Goal: Book appointment/travel/reservation

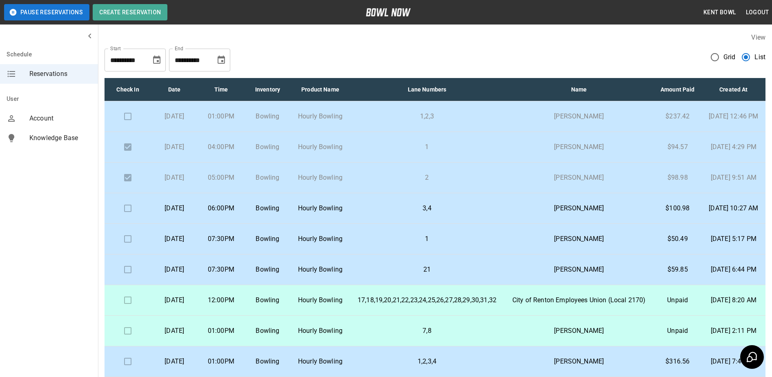
click at [238, 244] on p "07:30PM" at bounding box center [220, 239] width 33 height 10
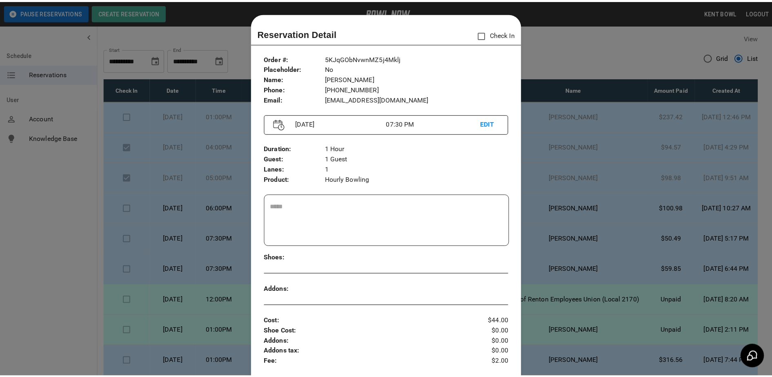
scroll to position [13, 0]
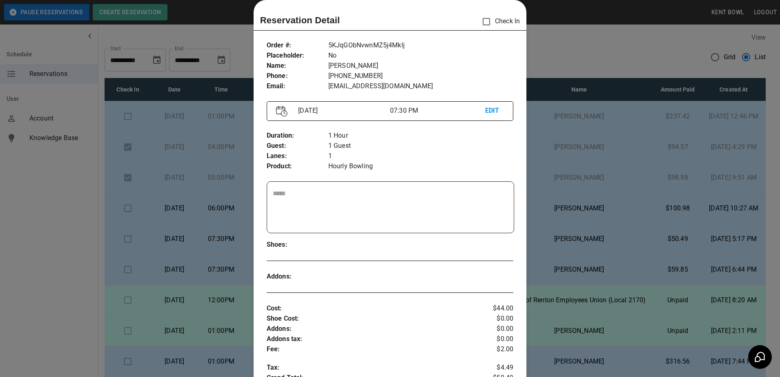
click at [55, 215] on div at bounding box center [390, 188] width 780 height 377
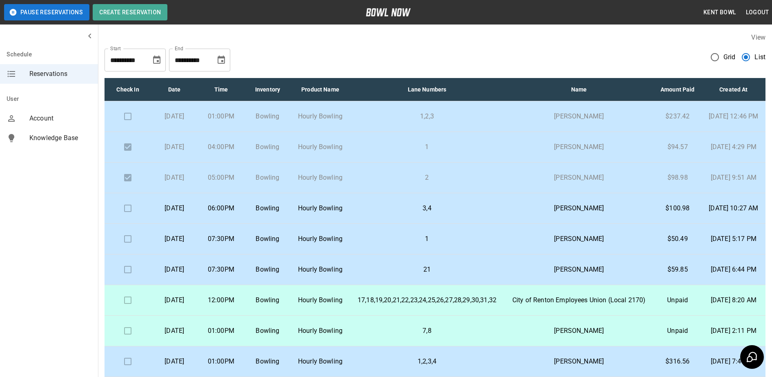
click at [328, 274] on p "Hourly Bowling" at bounding box center [321, 269] width 46 height 10
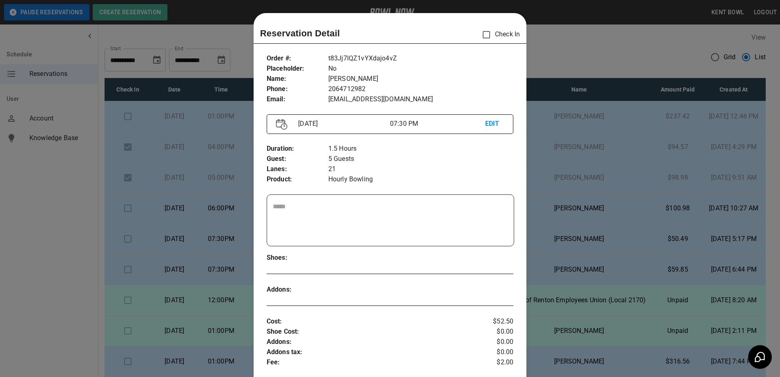
scroll to position [13, 0]
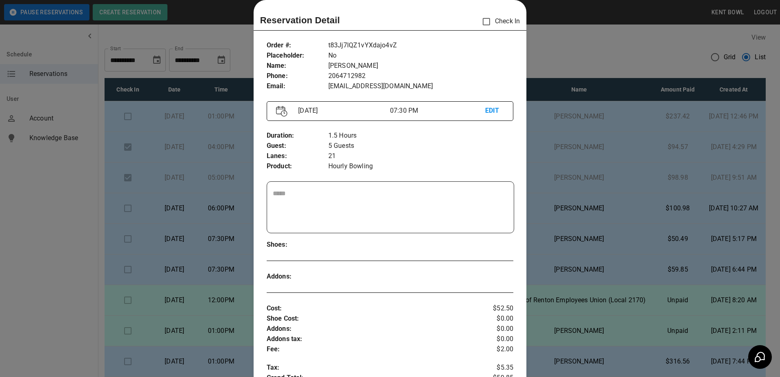
click at [42, 234] on div at bounding box center [390, 188] width 780 height 377
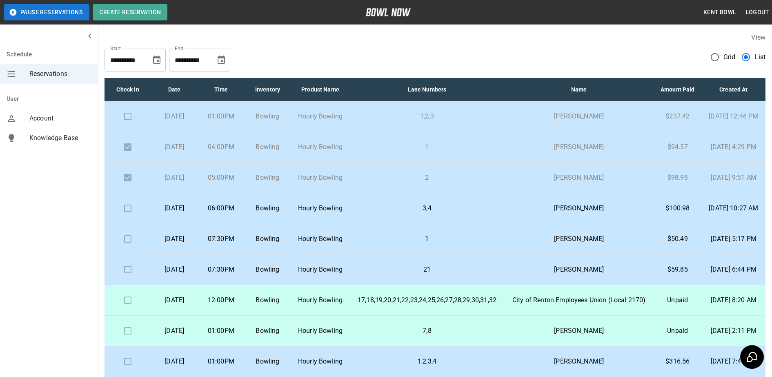
click at [244, 224] on td "06:00PM" at bounding box center [221, 208] width 47 height 31
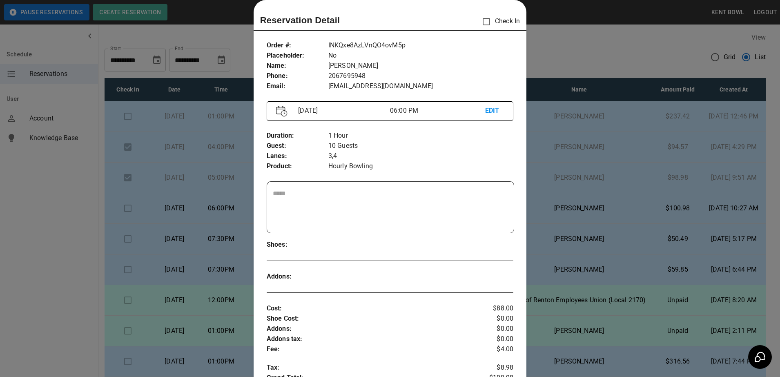
click at [48, 222] on div at bounding box center [390, 188] width 780 height 377
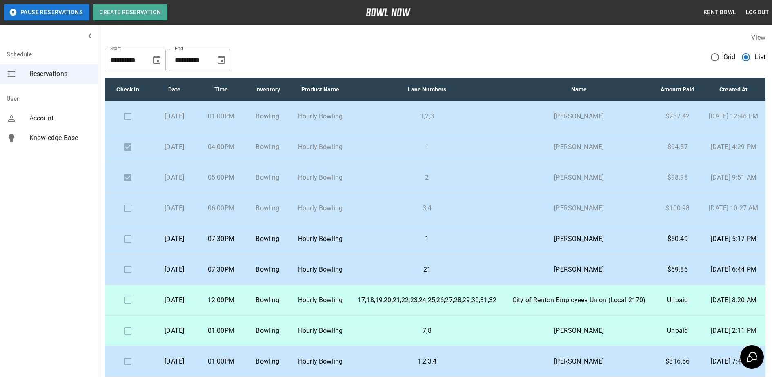
click at [191, 213] on p "[DATE]" at bounding box center [174, 208] width 33 height 10
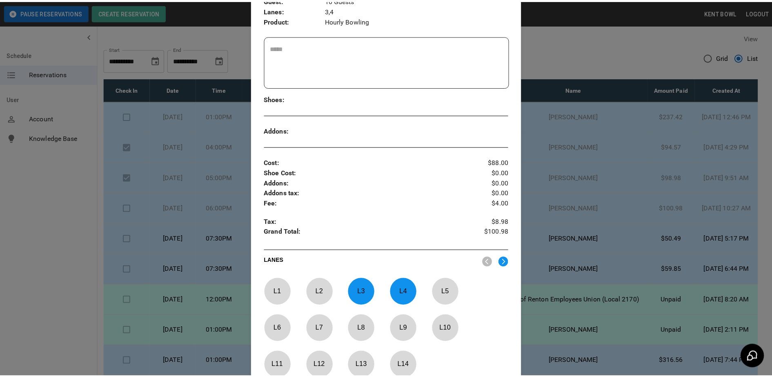
scroll to position [266, 0]
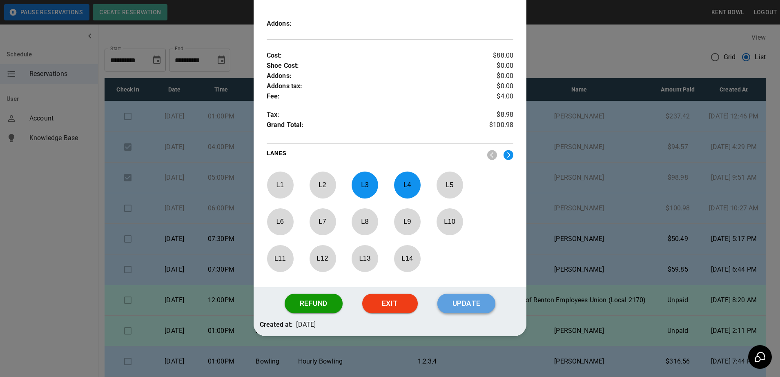
click at [469, 307] on button "Update" at bounding box center [466, 303] width 58 height 20
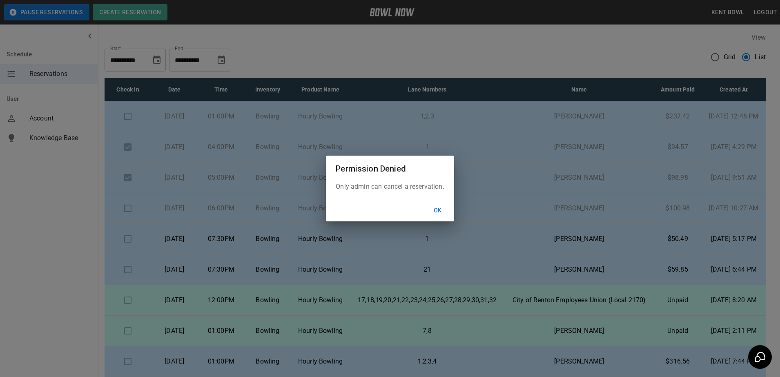
click at [439, 211] on button "Ok" at bounding box center [437, 210] width 26 height 15
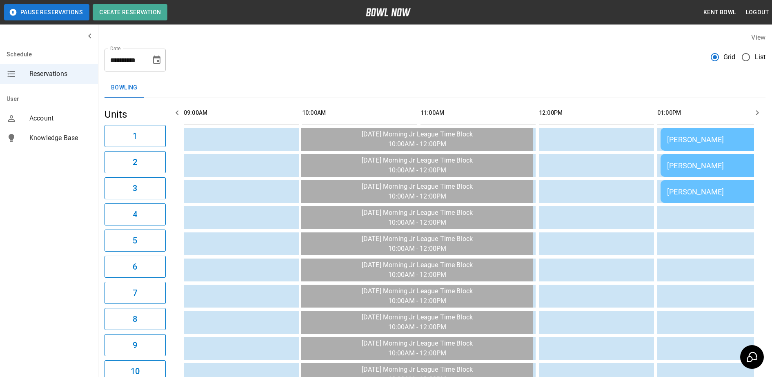
scroll to position [0, 1065]
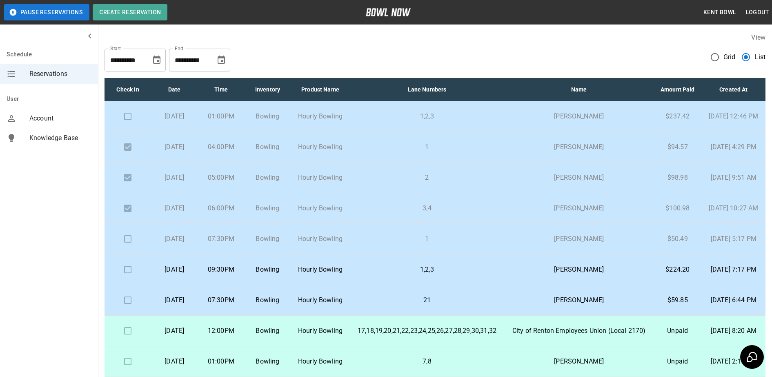
click at [191, 274] on p "[DATE]" at bounding box center [174, 269] width 33 height 10
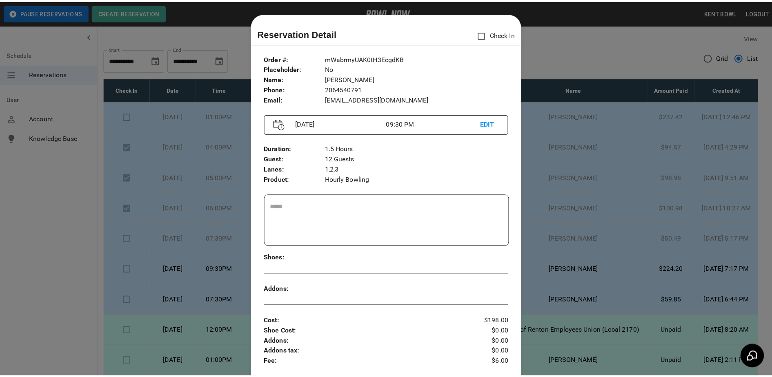
scroll to position [13, 0]
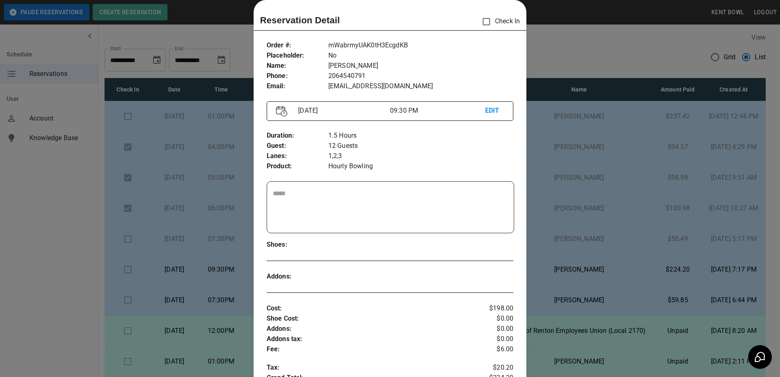
click at [36, 168] on div at bounding box center [390, 188] width 780 height 377
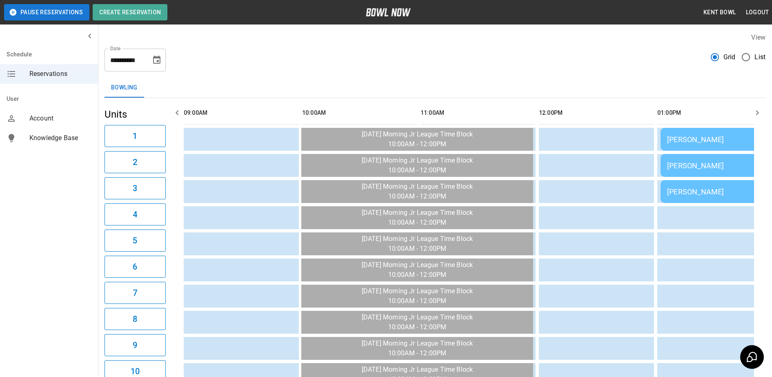
scroll to position [0, 1184]
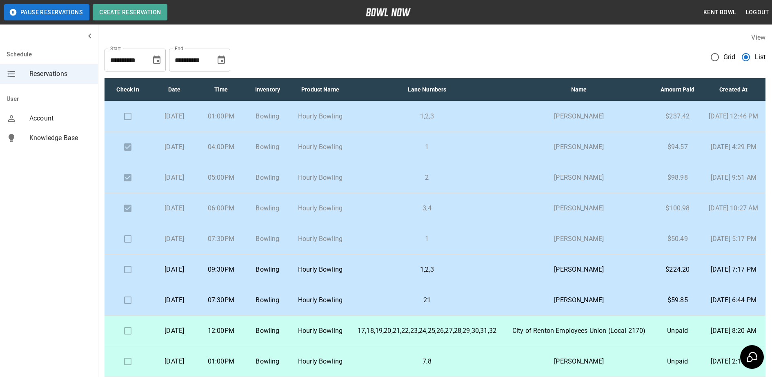
click at [24, 7] on button "Pause Reservations" at bounding box center [46, 12] width 85 height 16
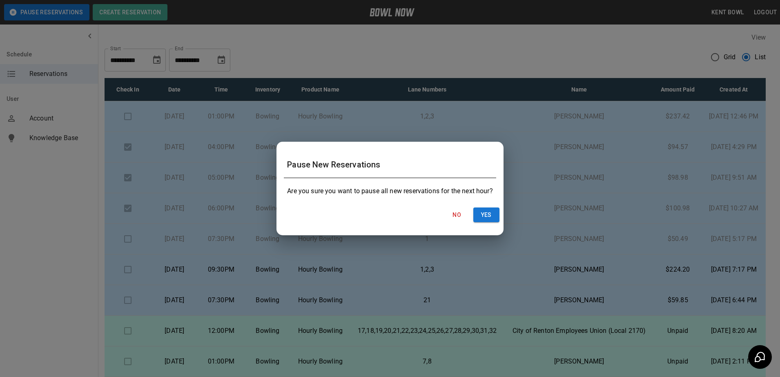
click at [452, 215] on button "No" at bounding box center [457, 214] width 26 height 15
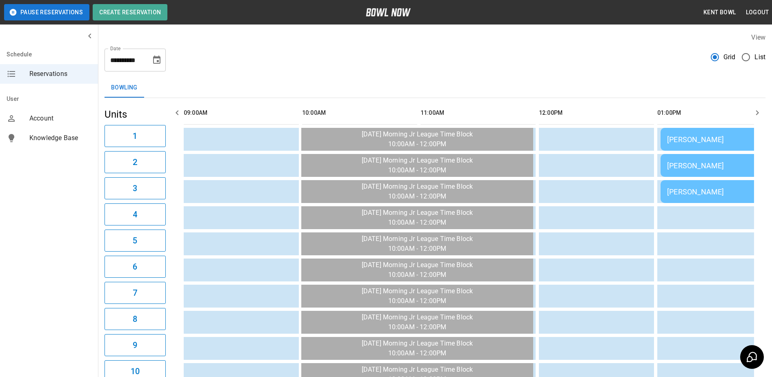
scroll to position [0, 1337]
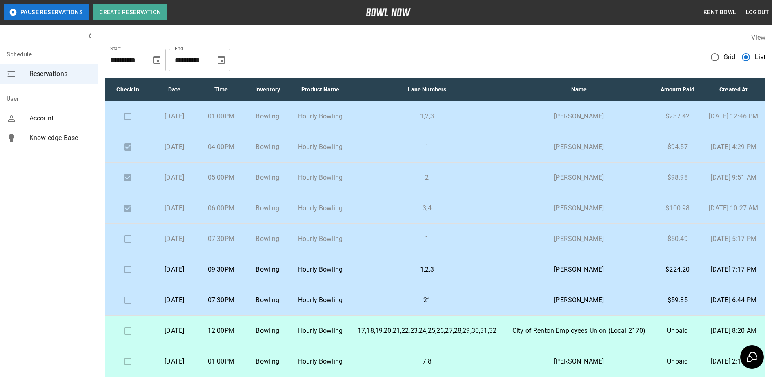
click at [191, 274] on p "[DATE]" at bounding box center [174, 269] width 33 height 10
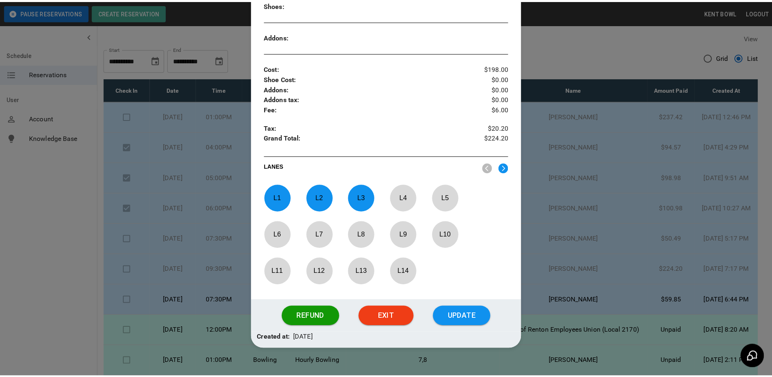
scroll to position [266, 0]
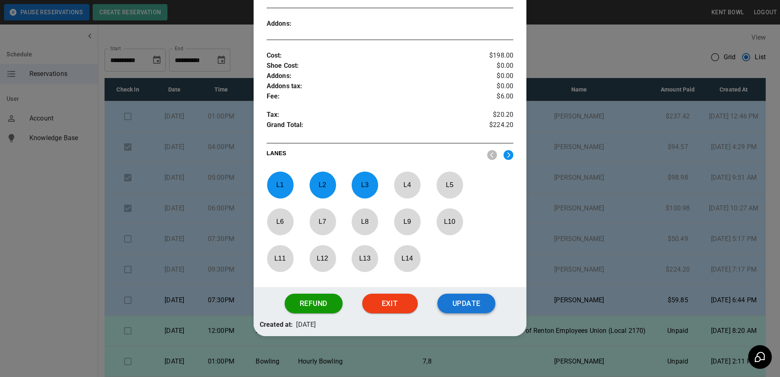
click at [466, 311] on button "Update" at bounding box center [466, 303] width 58 height 20
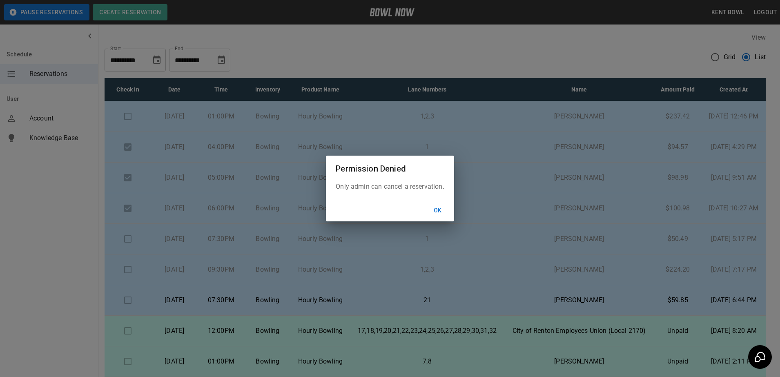
click at [443, 213] on button "Ok" at bounding box center [437, 210] width 26 height 15
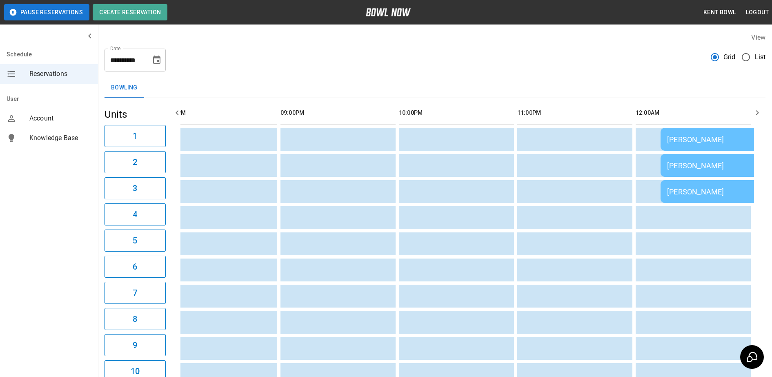
scroll to position [0, 1337]
